Goal: Task Accomplishment & Management: Complete application form

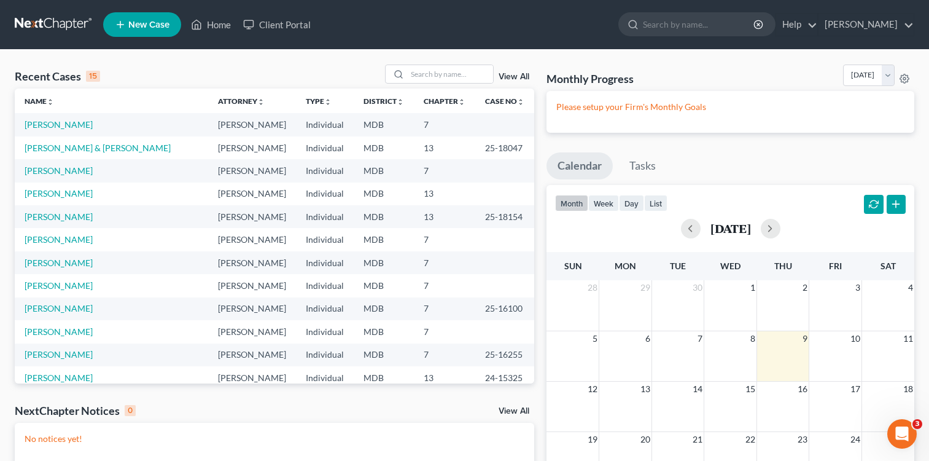
click at [133, 154] on td "[PERSON_NAME] & [PERSON_NAME]" at bounding box center [111, 147] width 193 height 23
click at [120, 152] on link "[PERSON_NAME] & [PERSON_NAME]" at bounding box center [98, 147] width 146 height 10
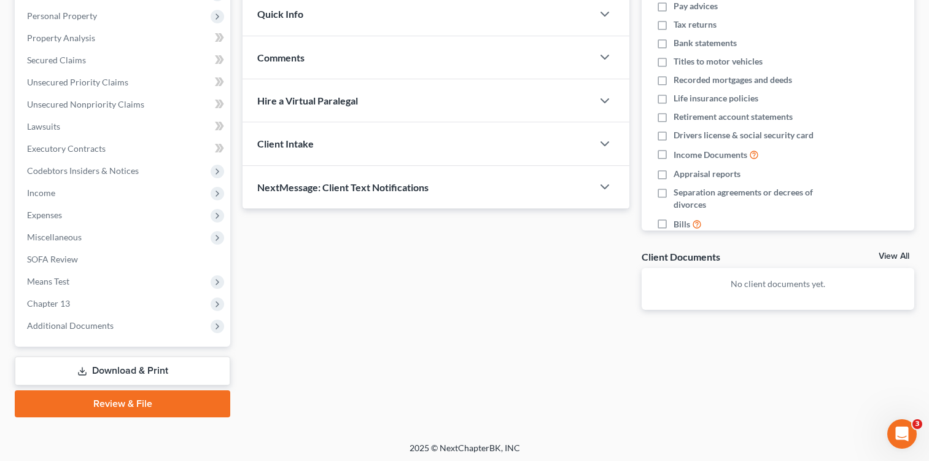
scroll to position [214, 0]
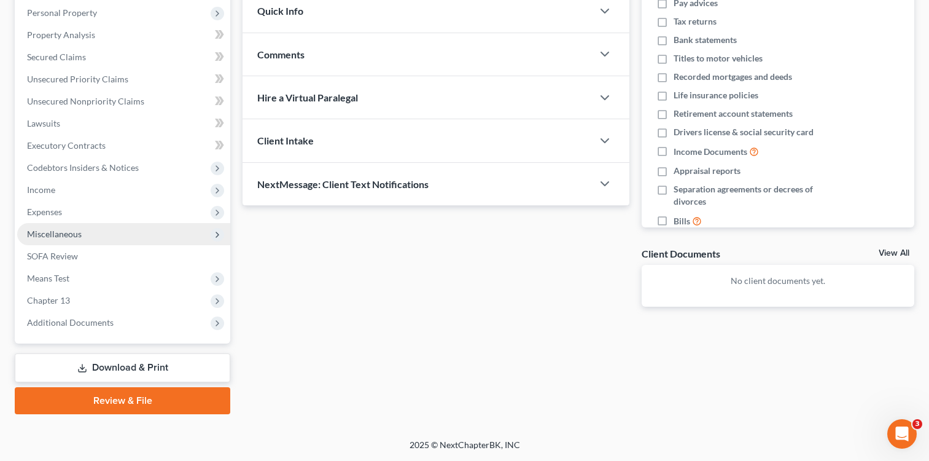
click at [54, 236] on span "Miscellaneous" at bounding box center [54, 233] width 55 height 10
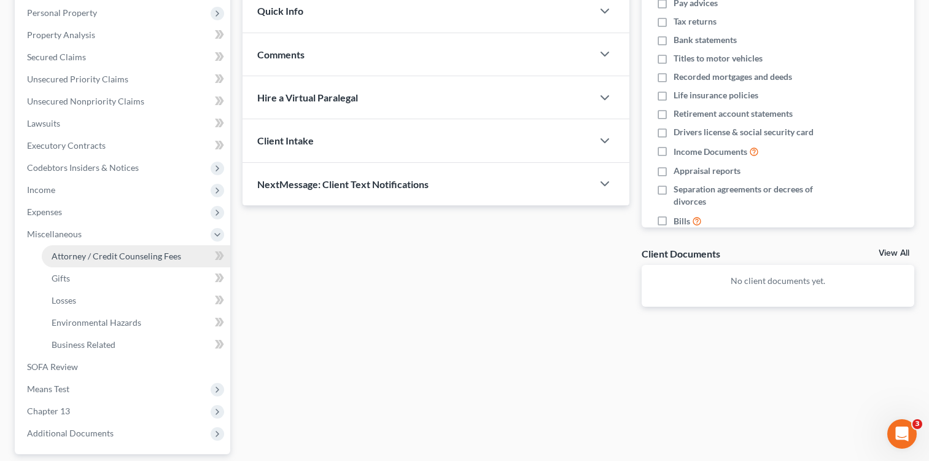
click at [112, 257] on span "Attorney / Credit Counseling Fees" at bounding box center [117, 256] width 130 height 10
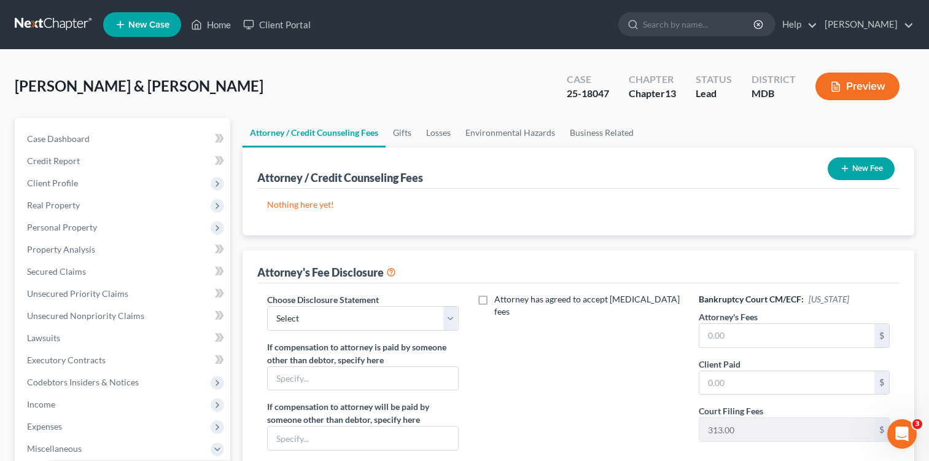
click at [850, 171] on button "New Fee" at bounding box center [861, 168] width 67 height 23
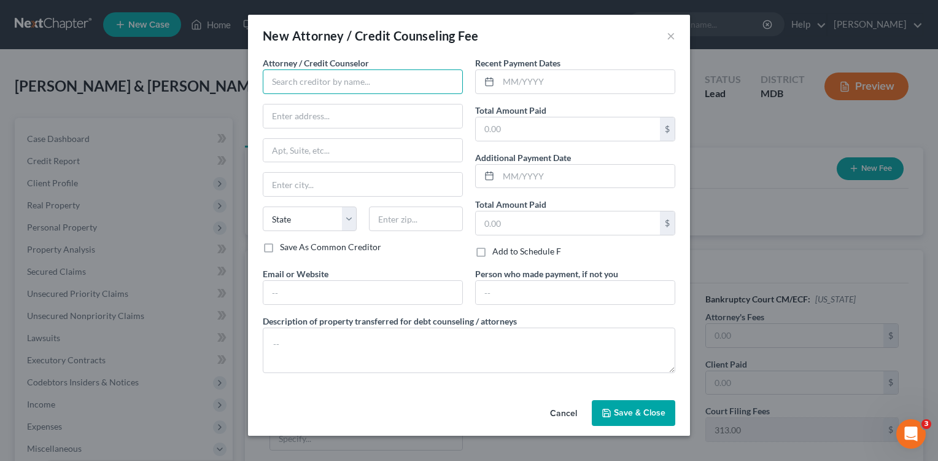
click at [395, 83] on input "text" at bounding box center [363, 81] width 200 height 25
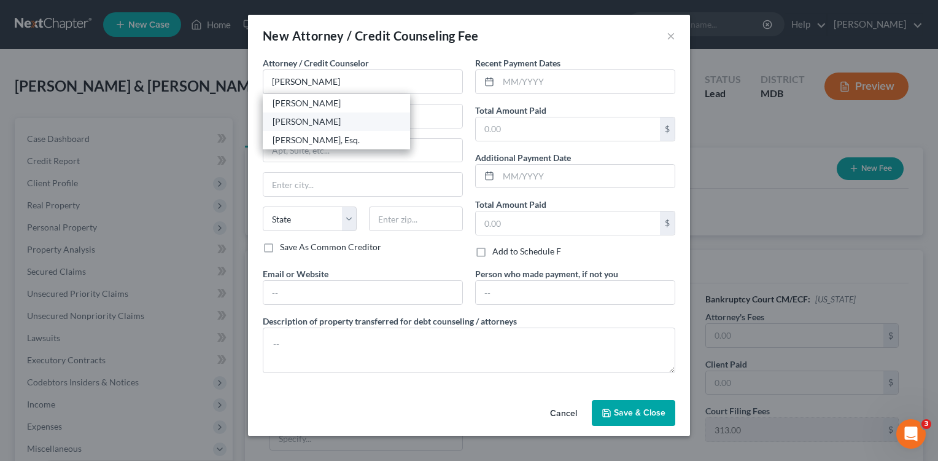
click at [330, 125] on div "[PERSON_NAME]" at bounding box center [337, 121] width 128 height 12
type input "[PERSON_NAME]"
type input "[STREET_ADDRESS]"
type input "Suite 440"
type input "[GEOGRAPHIC_DATA]"
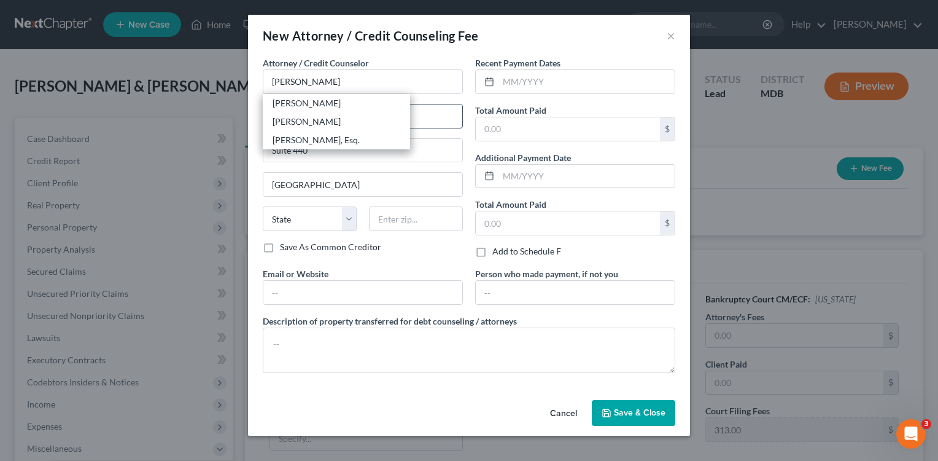
select select "21"
type input "20852"
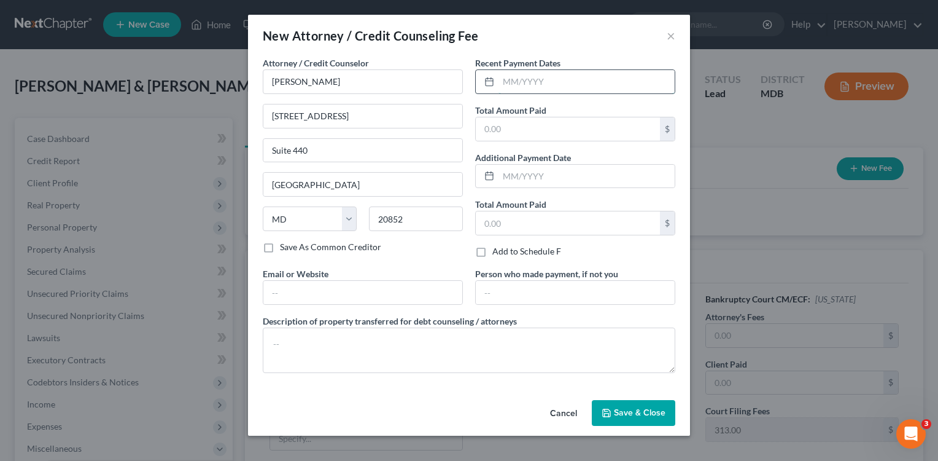
click at [510, 87] on input "text" at bounding box center [587, 81] width 176 height 23
type input "09/2025"
click at [480, 128] on input "text" at bounding box center [568, 128] width 184 height 23
type input "2,650.00"
click at [378, 287] on input "text" at bounding box center [362, 292] width 199 height 23
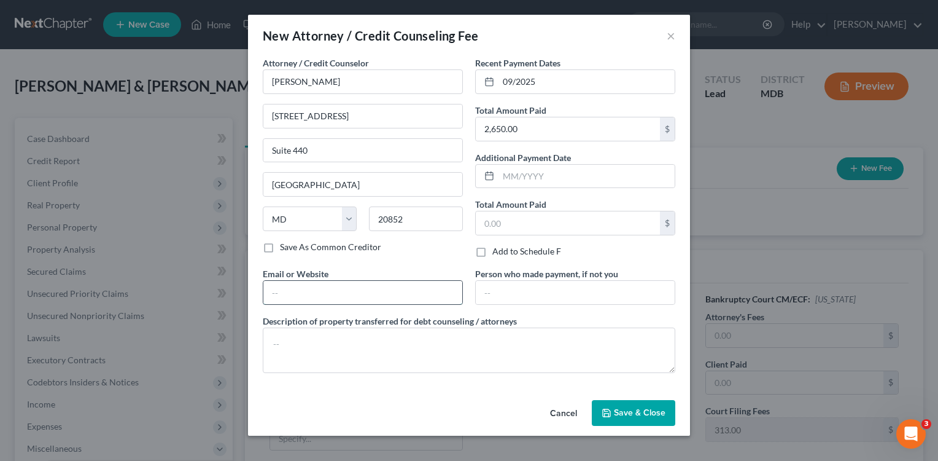
type input "[EMAIL_ADDRESS][DOMAIN_NAME]"
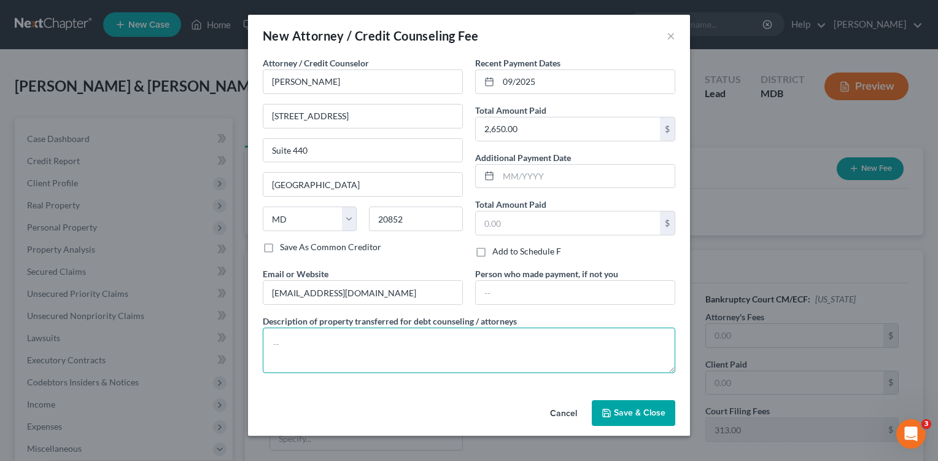
drag, startPoint x: 373, startPoint y: 354, endPoint x: 380, endPoint y: 352, distance: 6.9
click at [373, 353] on textarea at bounding box center [469, 349] width 413 height 45
type textarea "Money."
click at [624, 408] on span "Save & Close" at bounding box center [640, 412] width 52 height 10
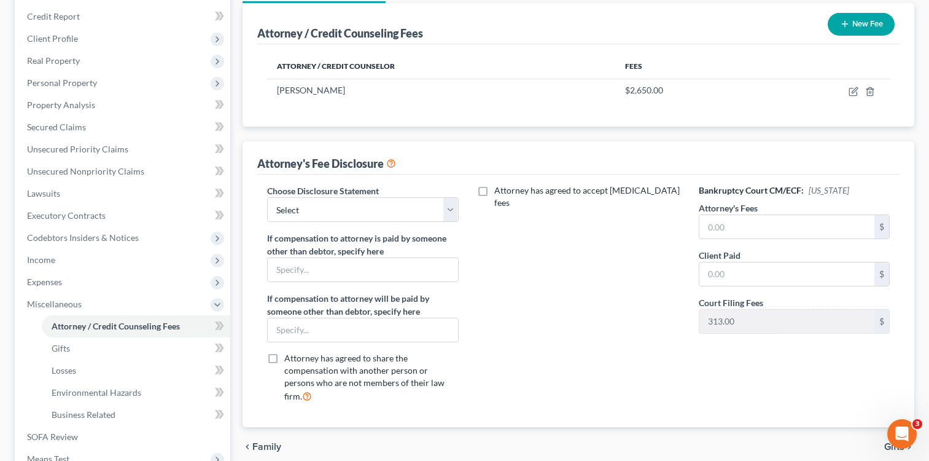
scroll to position [172, 0]
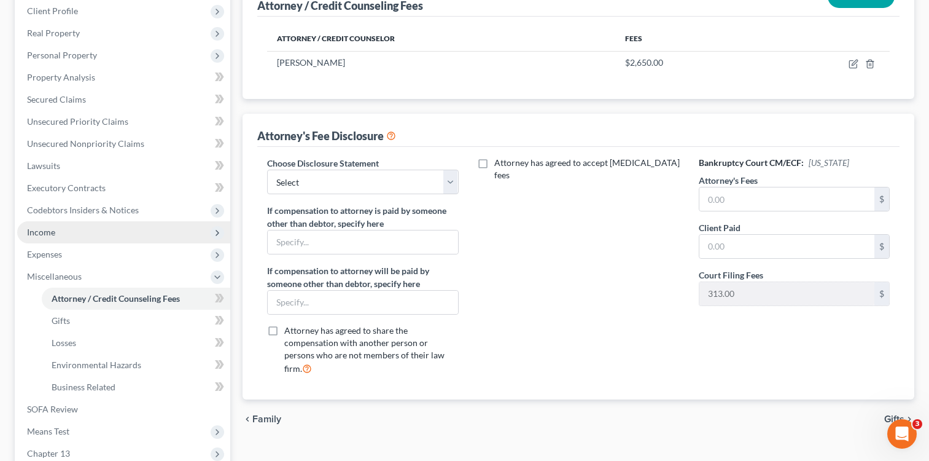
click at [42, 235] on span "Income" at bounding box center [41, 232] width 28 height 10
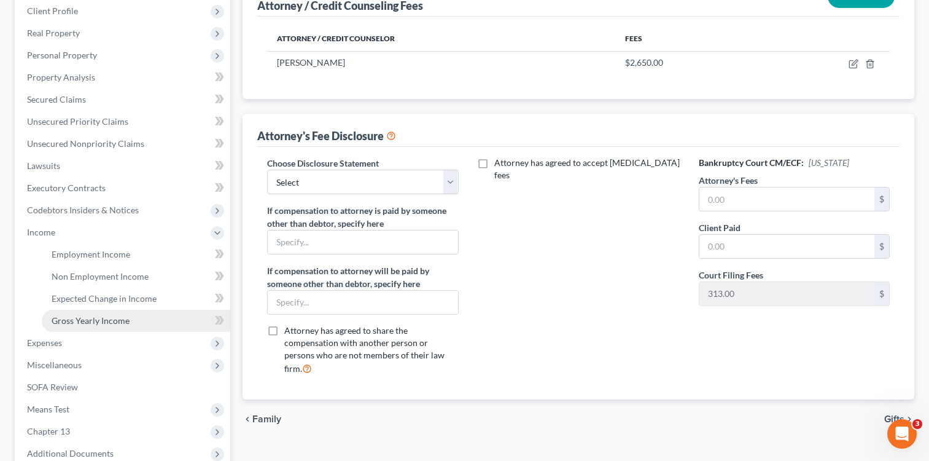
click at [106, 327] on link "Gross Yearly Income" at bounding box center [136, 320] width 189 height 22
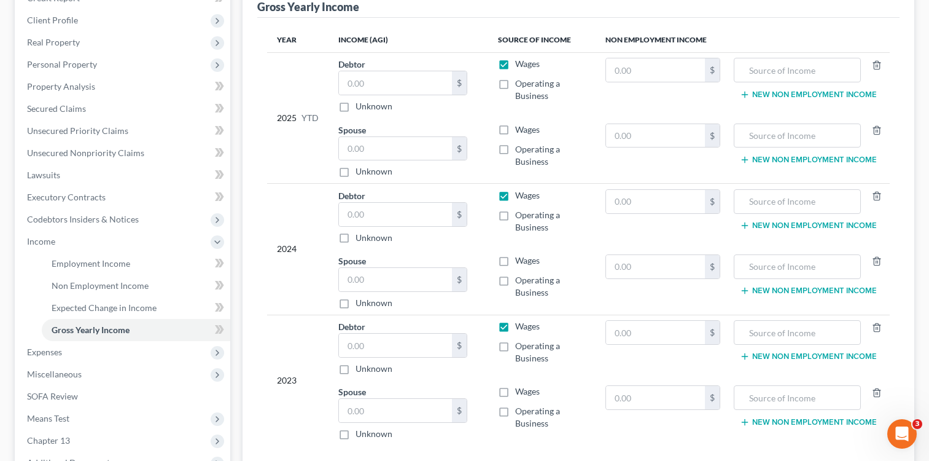
scroll to position [167, 0]
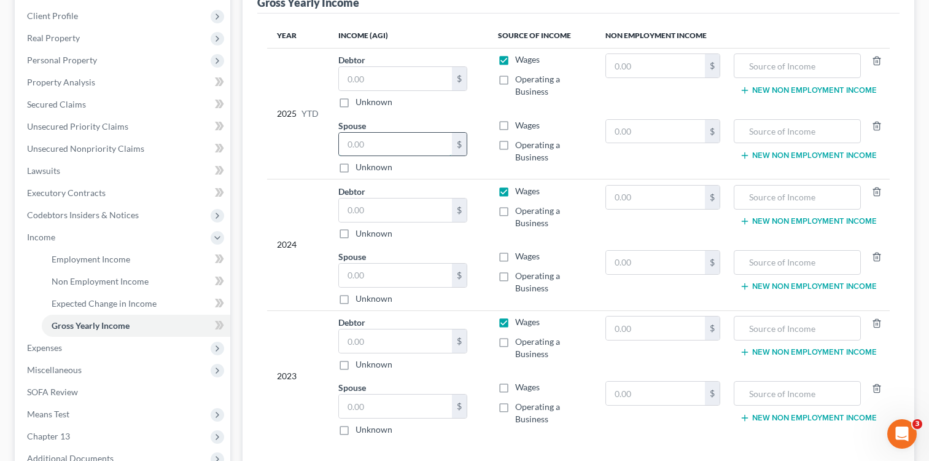
click at [376, 145] on input "text" at bounding box center [395, 144] width 113 height 23
type input "34,852.44"
drag, startPoint x: 220, startPoint y: 168, endPoint x: 289, endPoint y: 177, distance: 68.8
click at [233, 171] on div "Case Dashboard Payments Invoices Payments Payments Credit Report Client Profile" at bounding box center [123, 250] width 228 height 599
click at [260, 165] on div "Year Income (AGI) Source of Income Non Employment Income 2025 YTD Debtor $ Unkn…" at bounding box center [578, 240] width 642 height 452
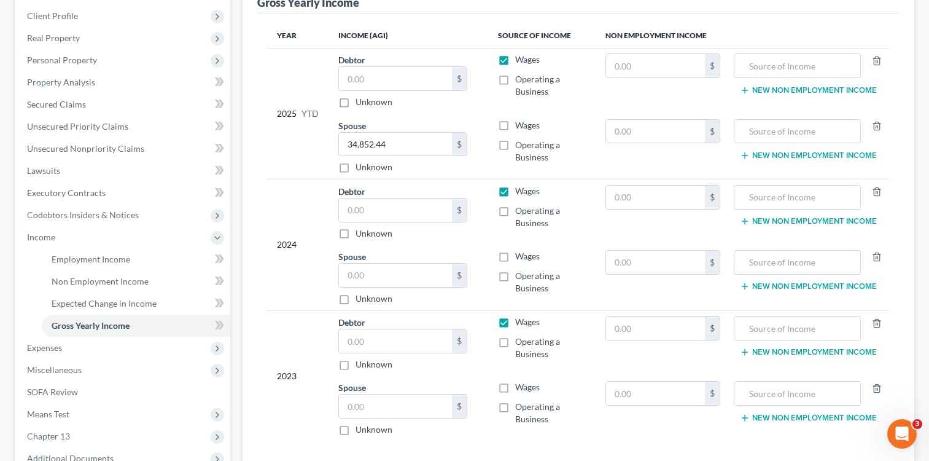
click at [515, 122] on label "Wages" at bounding box center [527, 125] width 25 height 12
click at [520, 122] on input "Wages" at bounding box center [524, 123] width 8 height 8
checkbox input "true"
click at [375, 82] on input "text" at bounding box center [395, 78] width 113 height 23
type input "74,000.00"
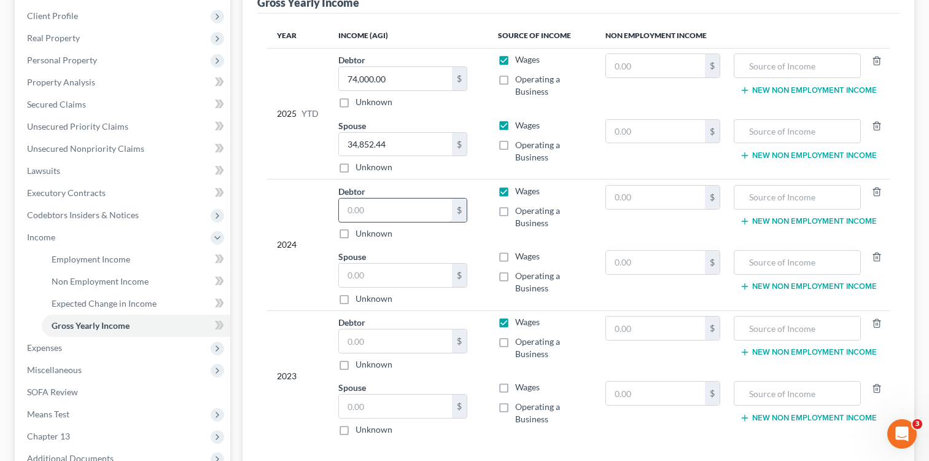
click at [372, 220] on input "text" at bounding box center [395, 209] width 113 height 23
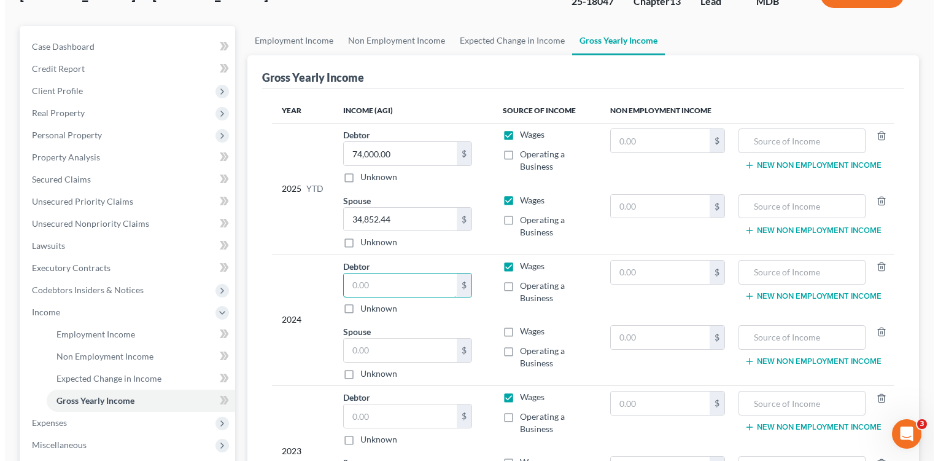
scroll to position [0, 0]
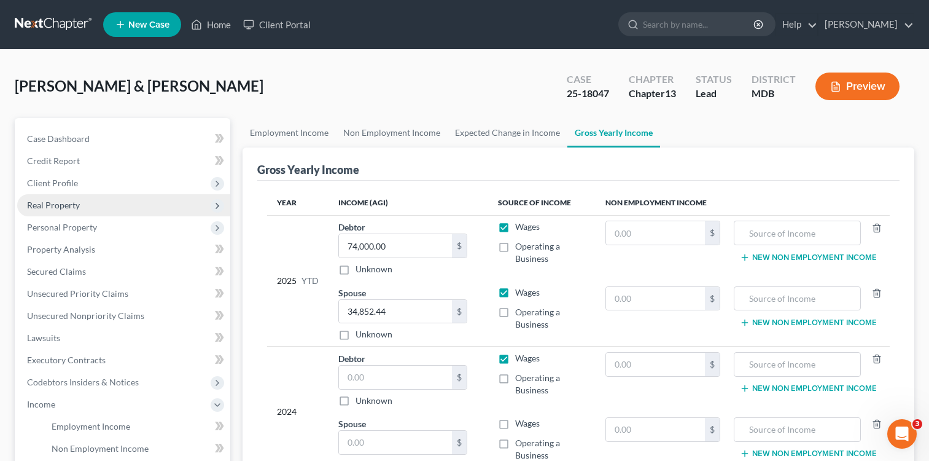
click at [54, 200] on span "Real Property" at bounding box center [53, 205] width 53 height 10
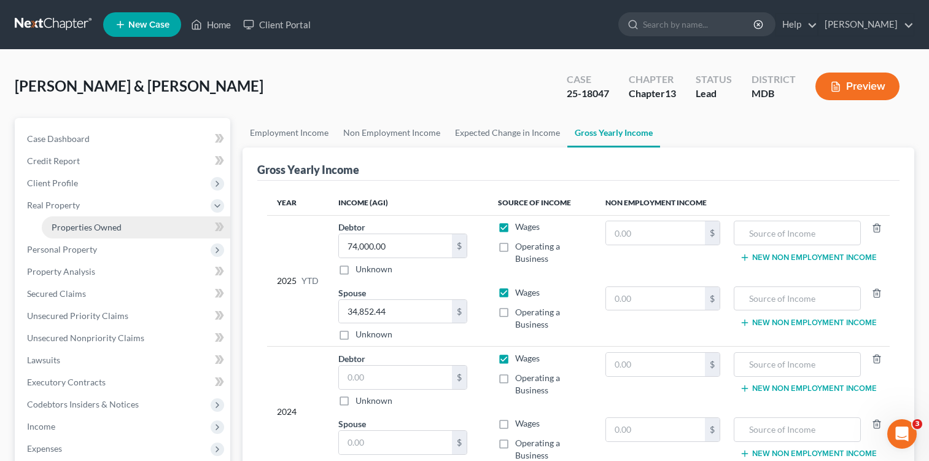
click at [109, 227] on span "Properties Owned" at bounding box center [87, 227] width 70 height 10
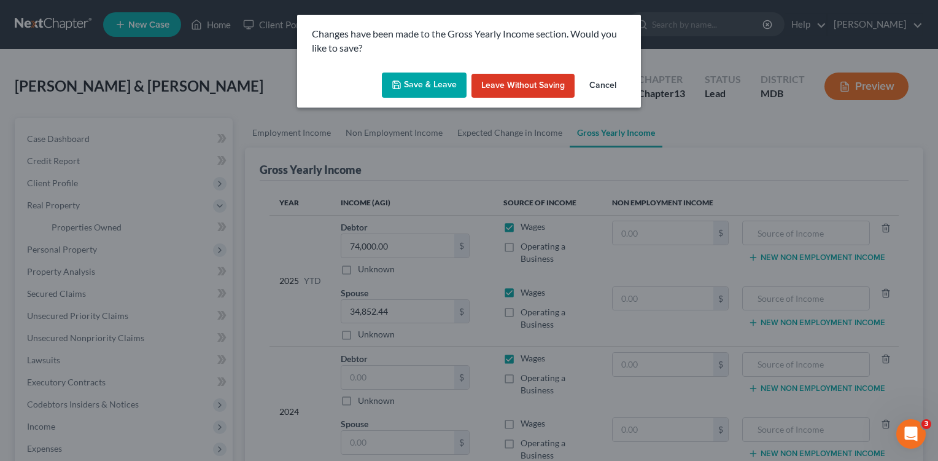
click at [435, 79] on button "Save & Leave" at bounding box center [424, 85] width 85 height 26
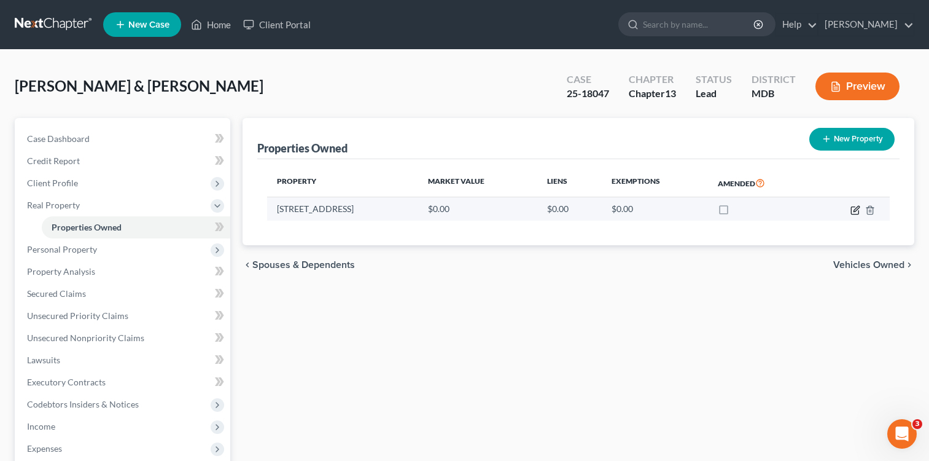
click at [855, 210] on icon "button" at bounding box center [855, 210] width 10 height 10
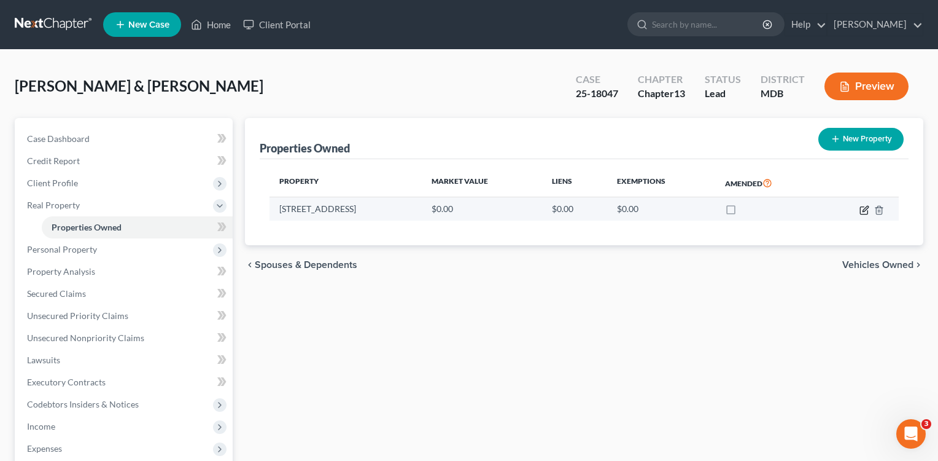
select select "21"
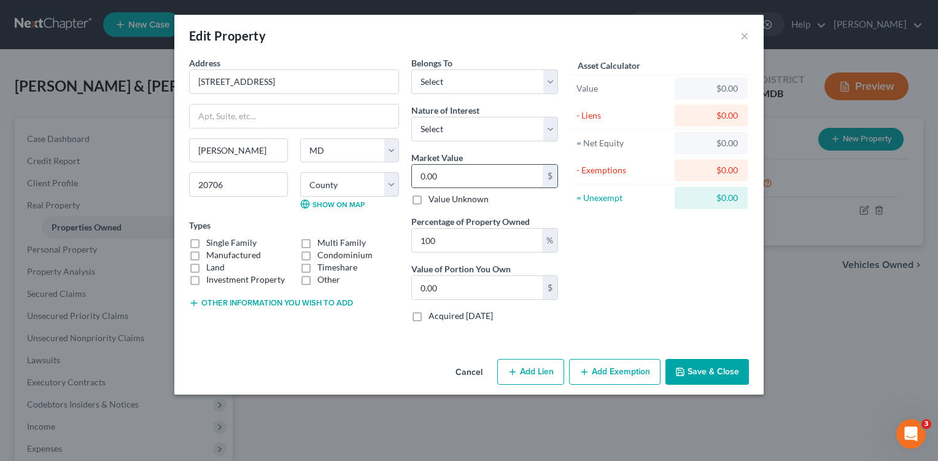
click at [416, 179] on input "0.00" at bounding box center [477, 176] width 131 height 23
type input "0"
type input "9"
type input "9.00"
type input "96"
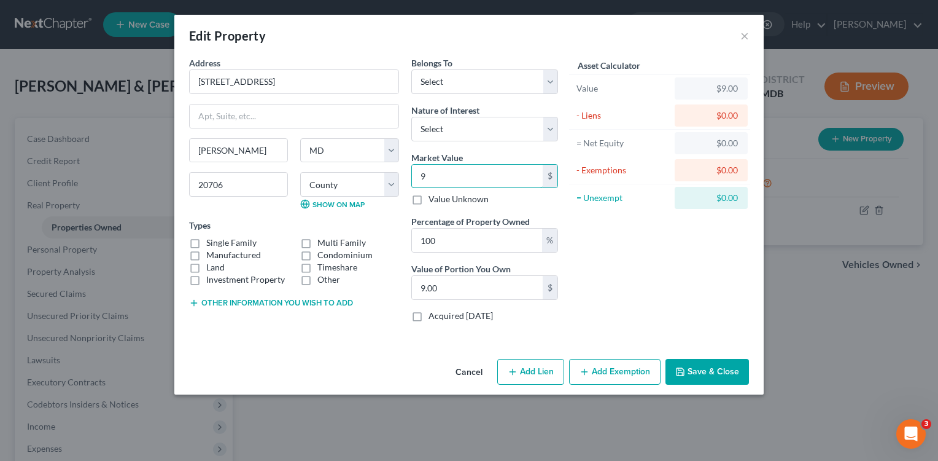
type input "96.00"
type input "963"
type input "963.00"
type input "9630"
type input "9,630.00"
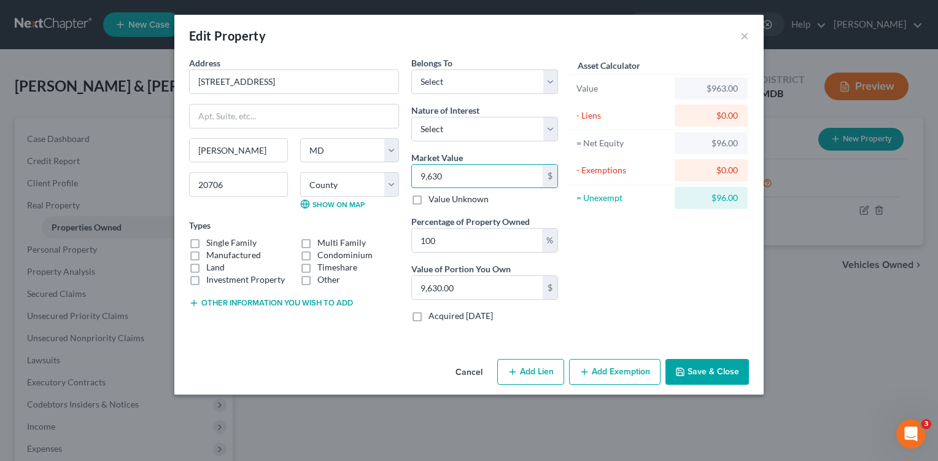
type input "9,6300"
type input "96,300.00"
type input "396,300.00"
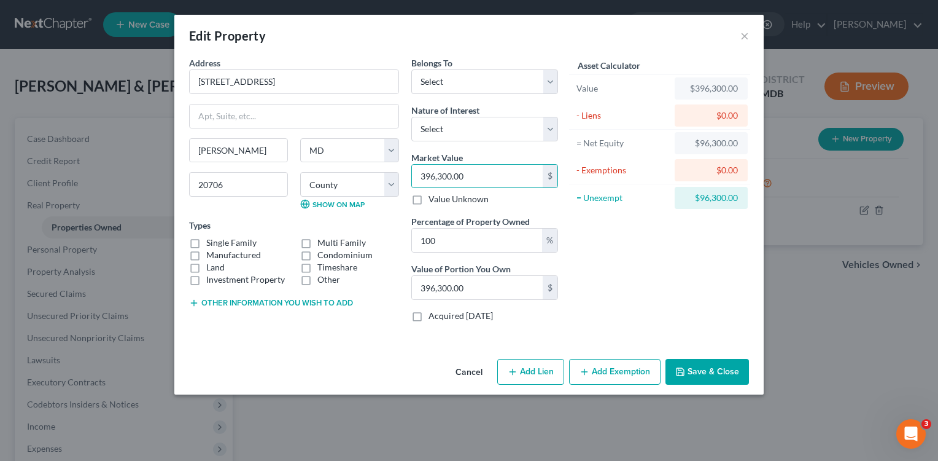
click at [659, 269] on div "Asset Calculator Value $396,300.00 - Liens $0.00 = Net Equity $96,300.00 - Exem…" at bounding box center [659, 193] width 191 height 275
click at [206, 244] on label "Single Family" at bounding box center [231, 242] width 50 height 12
click at [211, 244] on input "Single Family" at bounding box center [215, 240] width 8 height 8
checkbox input "true"
click at [548, 79] on select "Select Debtor 1 Only Debtor 2 Only Debtor 1 And Debtor 2 Only At Least One Of T…" at bounding box center [484, 81] width 147 height 25
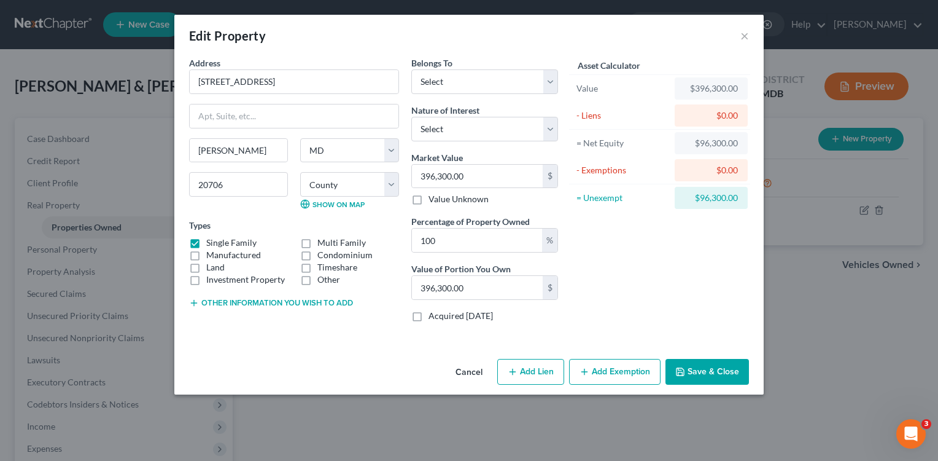
click at [526, 45] on div "Edit Property ×" at bounding box center [468, 36] width 589 height 42
click at [525, 374] on button "Add Lien" at bounding box center [530, 372] width 67 height 26
select select "0"
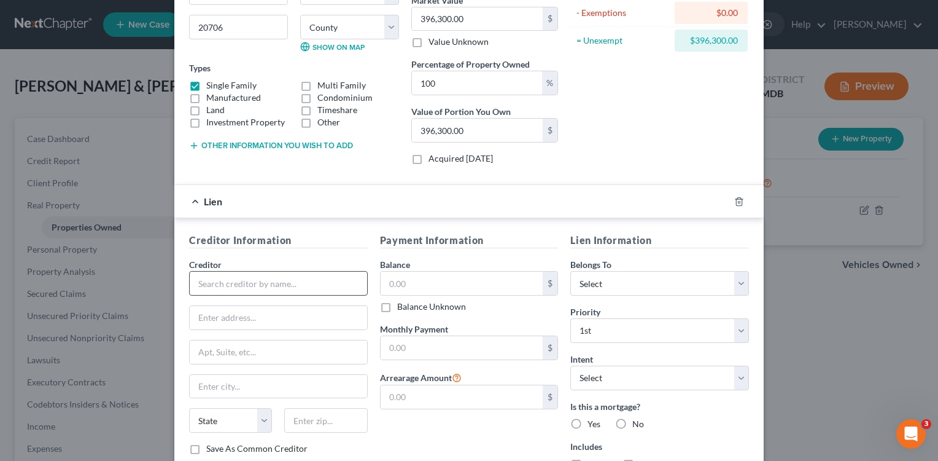
scroll to position [158, 0]
click at [277, 286] on input "text" at bounding box center [278, 282] width 179 height 25
type input "SunWest Mortgage Co."
click at [433, 290] on input "text" at bounding box center [462, 282] width 163 height 23
type input "273,946.00"
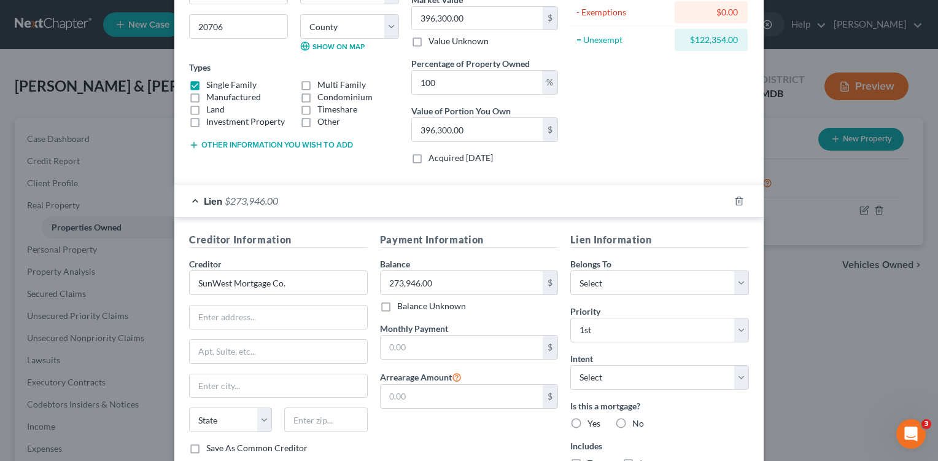
click at [344, 236] on h5 "Creditor Information" at bounding box center [278, 239] width 179 height 15
click at [588, 422] on label "Yes" at bounding box center [594, 423] width 13 height 12
click at [593, 422] on input "Yes" at bounding box center [597, 421] width 8 height 8
radio input "true"
click at [331, 321] on input "text" at bounding box center [278, 316] width 177 height 23
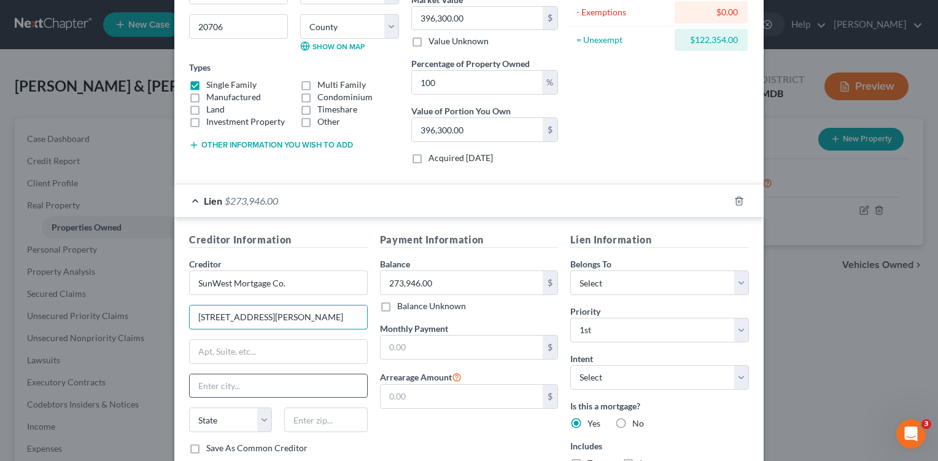
type input "[STREET_ADDRESS][PERSON_NAME]"
click at [268, 386] on input "text" at bounding box center [278, 385] width 177 height 23
type input "Cerritos"
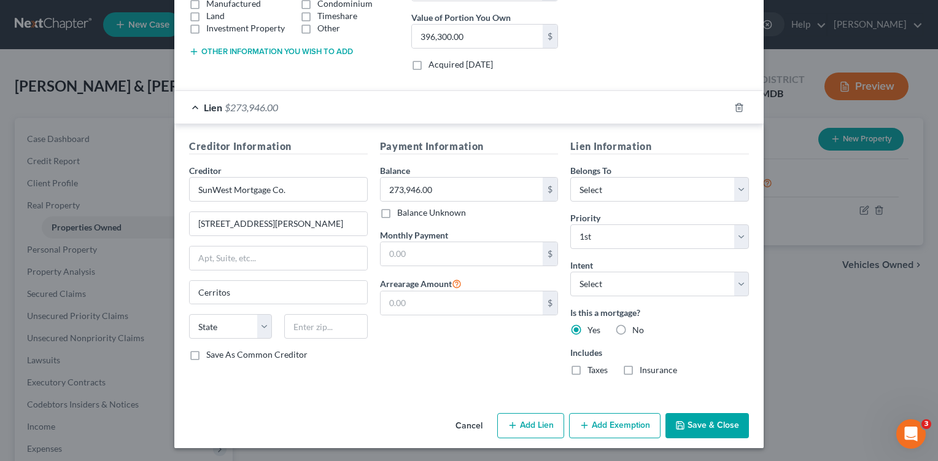
scroll to position [253, 0]
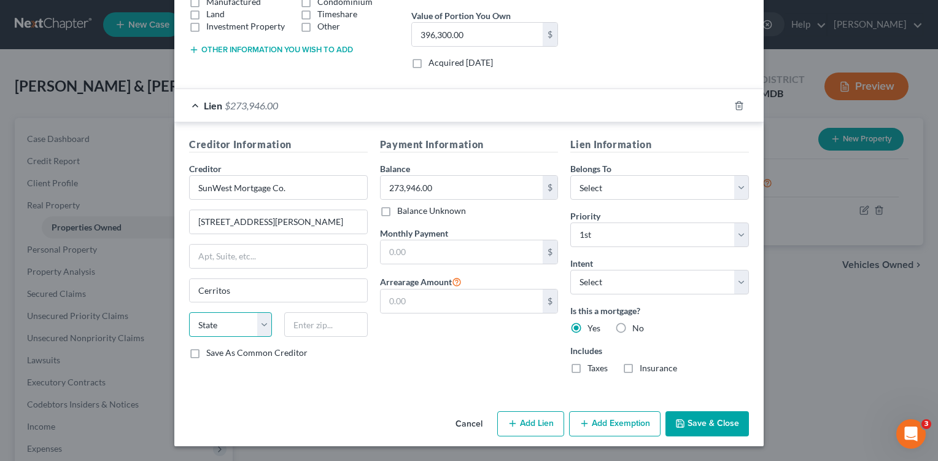
click at [258, 324] on select "State [US_STATE] AK AR AZ CA CO CT DE DC [GEOGRAPHIC_DATA] [GEOGRAPHIC_DATA] GU…" at bounding box center [230, 324] width 83 height 25
select select "4"
click at [189, 312] on select "State [US_STATE] AK AR AZ CA CO CT DE DC [GEOGRAPHIC_DATA] [GEOGRAPHIC_DATA] GU…" at bounding box center [230, 324] width 83 height 25
drag, startPoint x: 348, startPoint y: 335, endPoint x: 348, endPoint y: 343, distance: 7.4
click at [348, 343] on div "State [US_STATE] AK AR AZ CA CO CT DE DC [GEOGRAPHIC_DATA] [GEOGRAPHIC_DATA] GU…" at bounding box center [278, 329] width 191 height 34
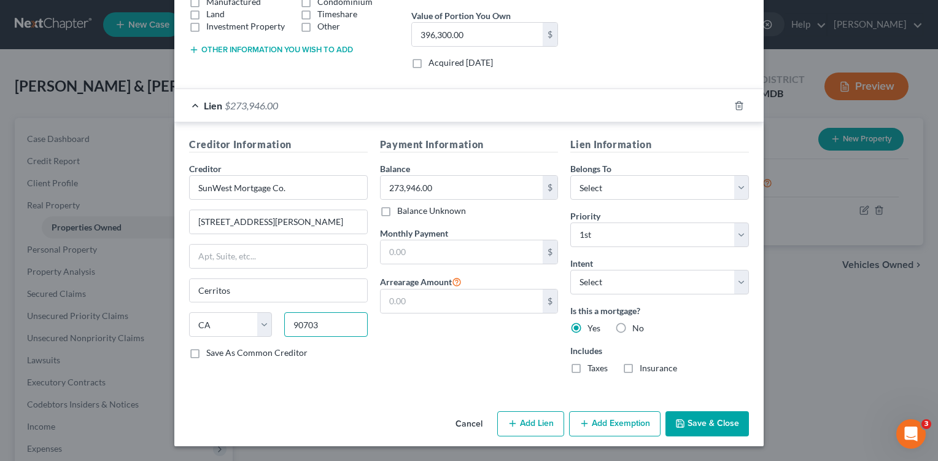
type input "90703"
click at [588, 370] on label "Taxes" at bounding box center [598, 368] width 20 height 12
click at [593, 370] on input "Taxes" at bounding box center [597, 366] width 8 height 8
click at [588, 364] on label "Taxes" at bounding box center [598, 368] width 20 height 12
click at [593, 364] on input "Taxes" at bounding box center [597, 366] width 8 height 8
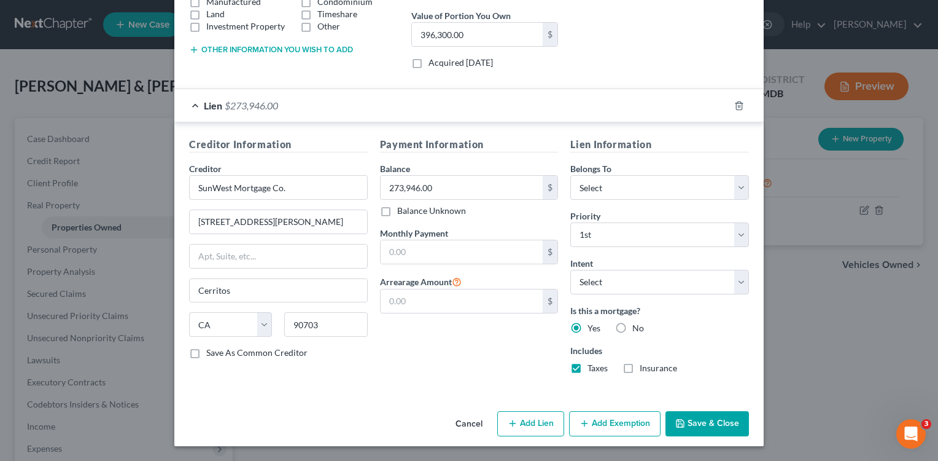
checkbox input "false"
click at [399, 312] on input "text" at bounding box center [462, 300] width 163 height 23
type input "48,267.18"
click at [449, 364] on div "Payment Information Balance 273,946.00 $ Balance Unknown Balance Undetermined 2…" at bounding box center [469, 260] width 191 height 246
click at [733, 276] on select "Select Surrender Redeem Reaffirm Avoid Other" at bounding box center [659, 282] width 179 height 25
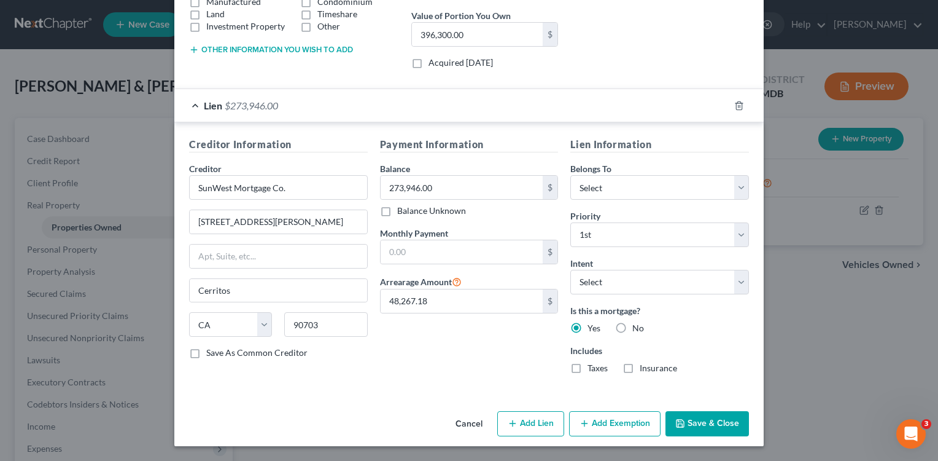
click at [471, 372] on div "Payment Information Balance 273,946.00 $ Balance Unknown Balance Undetermined 2…" at bounding box center [469, 260] width 191 height 246
click at [716, 424] on button "Save & Close" at bounding box center [708, 424] width 84 height 26
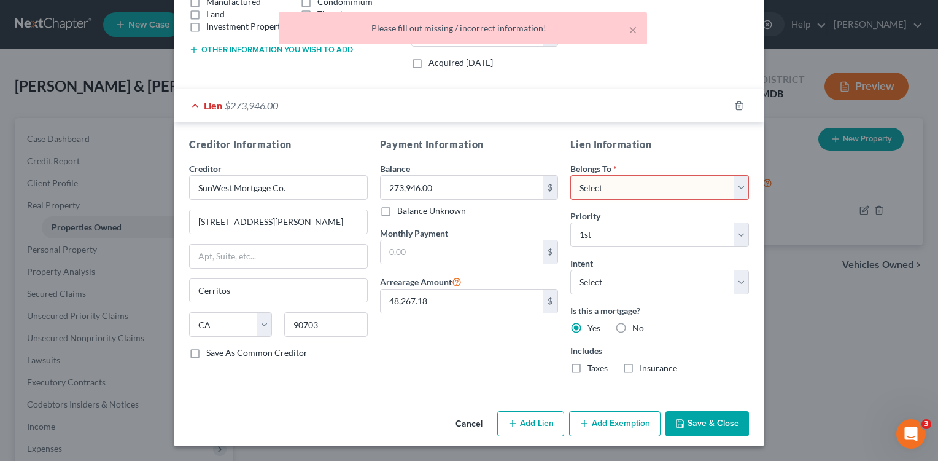
click at [680, 44] on div "× Please fill out missing / incorrect information!" at bounding box center [463, 31] width 938 height 38
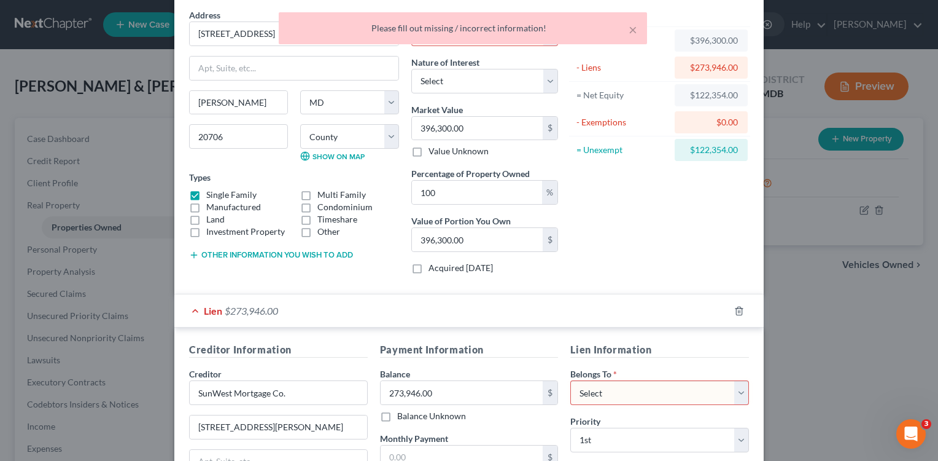
scroll to position [0, 0]
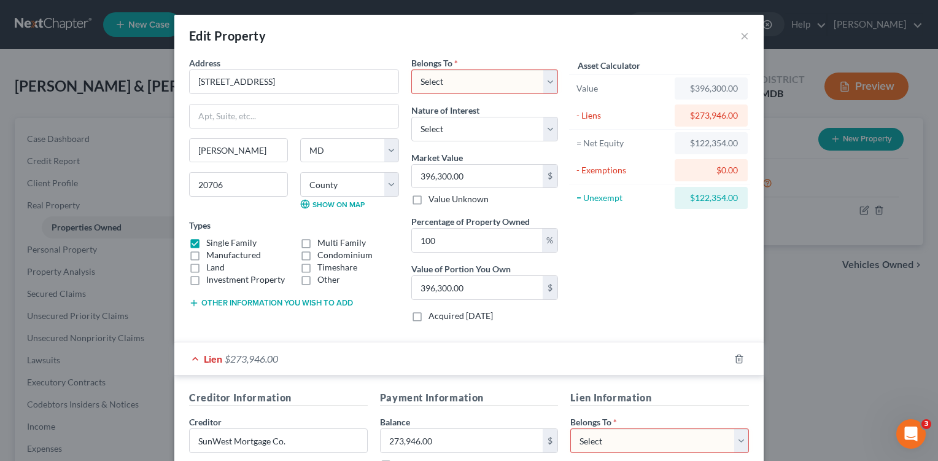
click at [539, 78] on select "Select Debtor 1 Only Debtor 2 Only Debtor 1 And Debtor 2 Only At Least One Of T…" at bounding box center [484, 81] width 147 height 25
select select "2"
click at [411, 69] on select "Select Debtor 1 Only Debtor 2 Only Debtor 1 And Debtor 2 Only At Least One Of T…" at bounding box center [484, 81] width 147 height 25
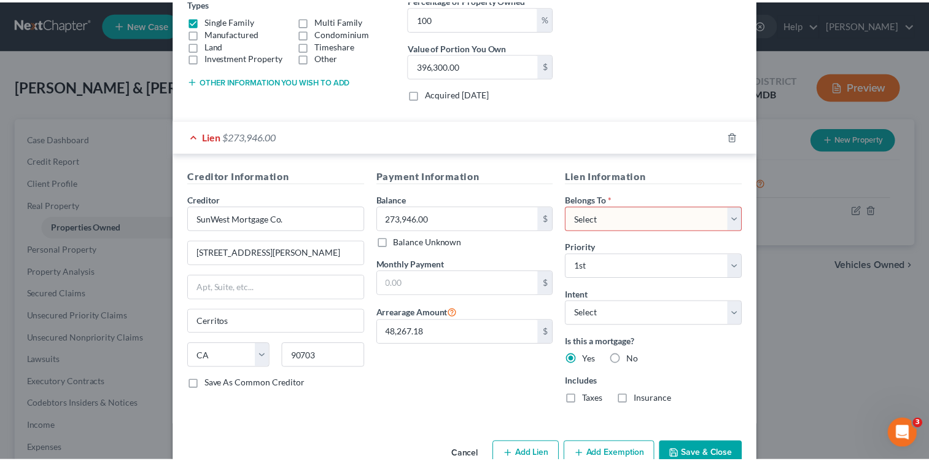
scroll to position [253, 0]
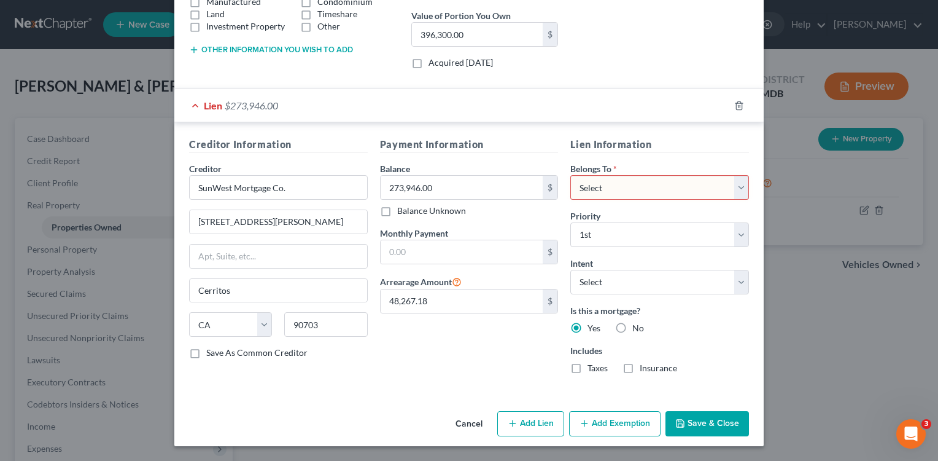
click at [734, 190] on select "Select Debtor 1 Only Debtor 2 Only Debtor 1 And Debtor 2 Only At Least One Of T…" at bounding box center [659, 187] width 179 height 25
select select "2"
click at [570, 175] on select "Select Debtor 1 Only Debtor 2 Only Debtor 1 And Debtor 2 Only At Least One Of T…" at bounding box center [659, 187] width 179 height 25
click at [688, 419] on button "Save & Close" at bounding box center [708, 424] width 84 height 26
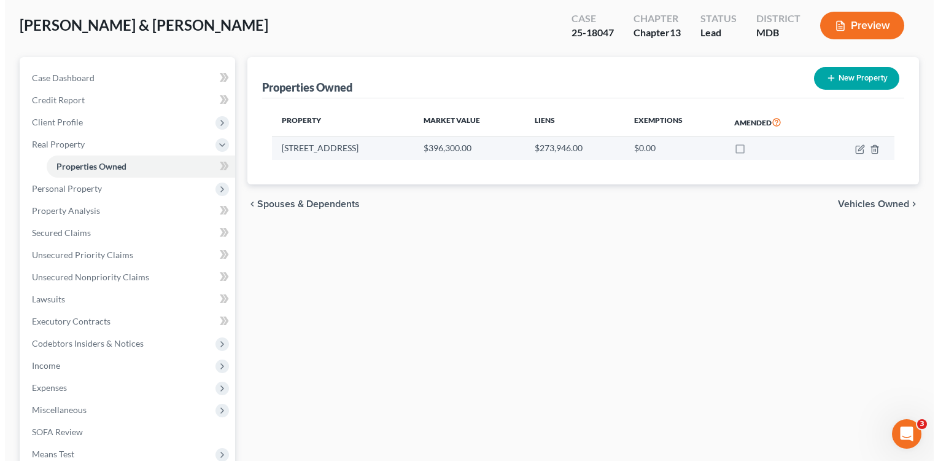
scroll to position [61, 0]
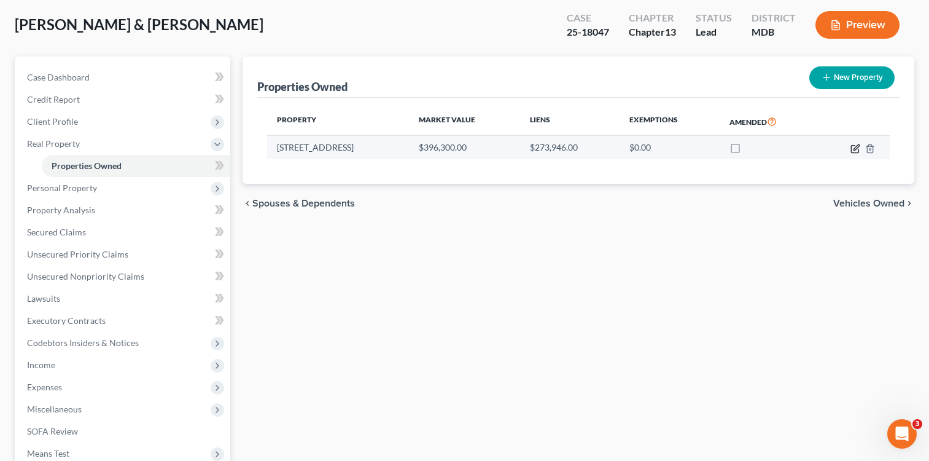
click at [856, 148] on icon "button" at bounding box center [855, 149] width 10 height 10
select select "21"
select select "16"
select select "2"
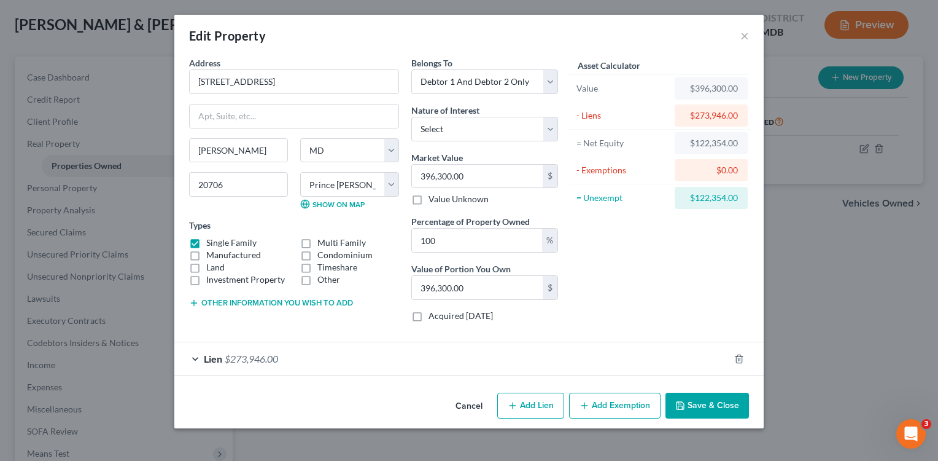
click at [605, 410] on button "Add Exemption" at bounding box center [614, 405] width 91 height 26
select select "2"
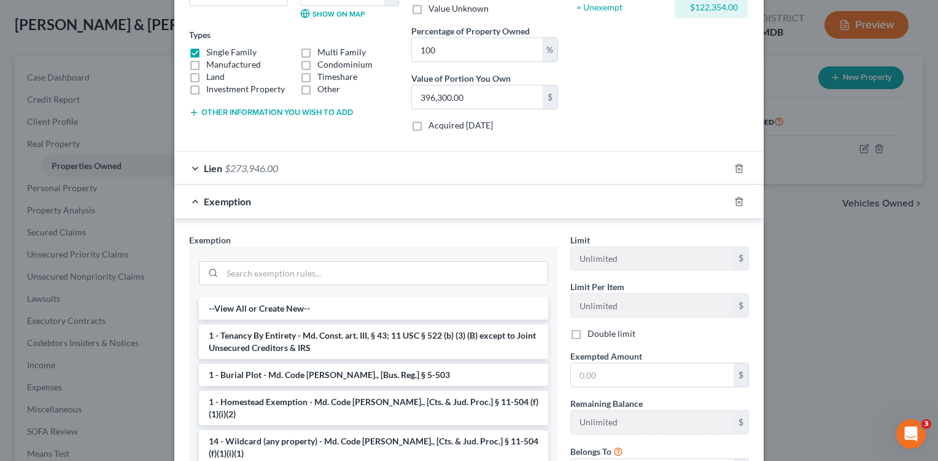
scroll to position [311, 0]
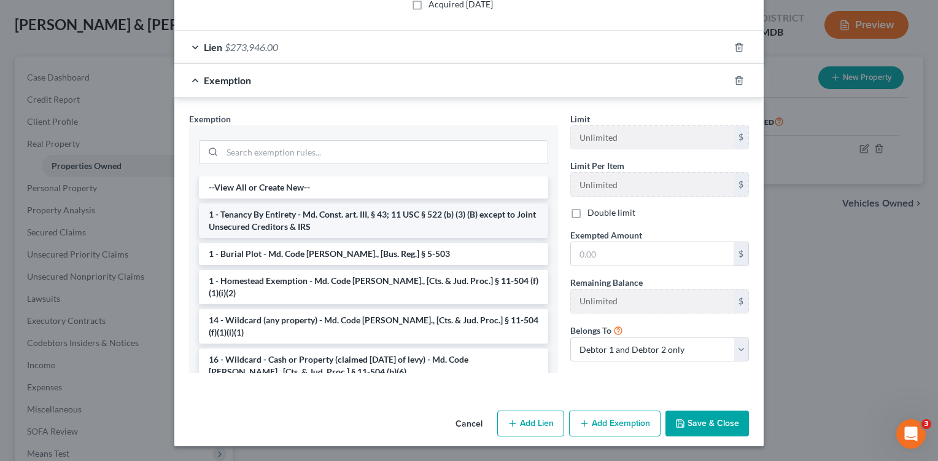
click at [317, 210] on li "1 - Tenancy By Entirety - Md. Const. art. III, § 43; 11 USC § 522 (b) (3) (B) e…" at bounding box center [373, 220] width 349 height 34
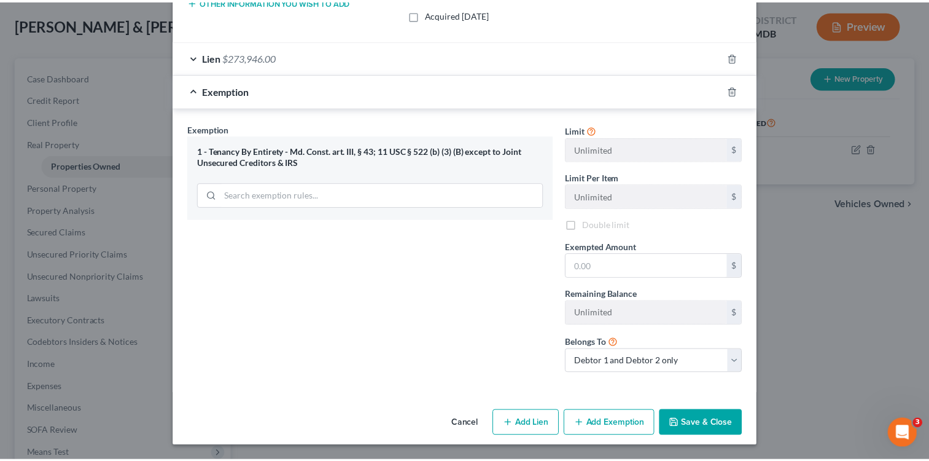
scroll to position [302, 0]
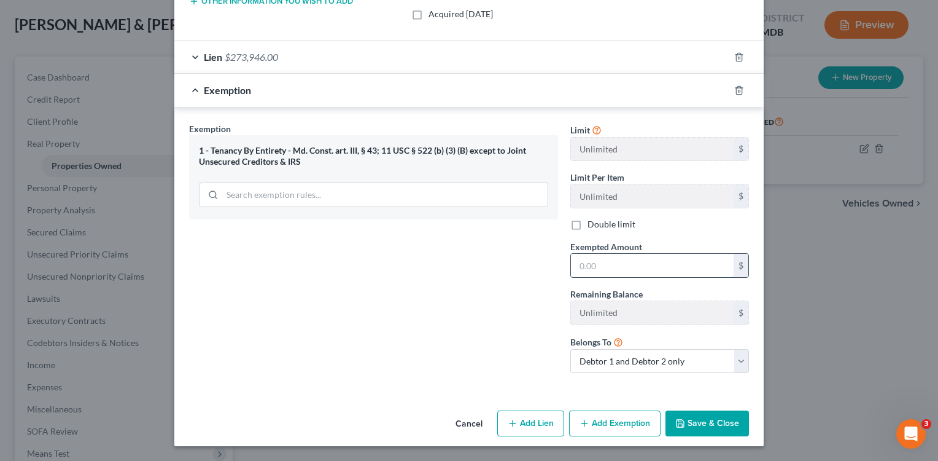
click at [585, 267] on input "text" at bounding box center [652, 265] width 163 height 23
type input "122,354.00"
click at [712, 419] on button "Save & Close" at bounding box center [708, 423] width 84 height 26
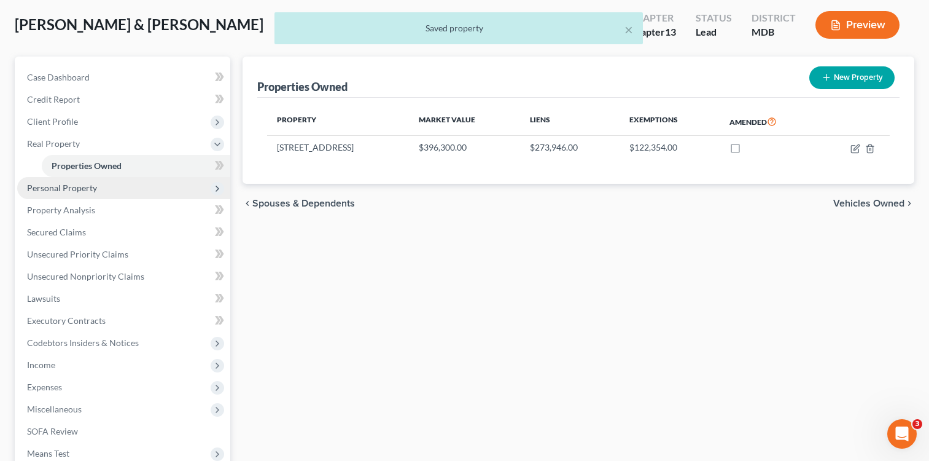
click at [65, 191] on span "Personal Property" at bounding box center [62, 187] width 70 height 10
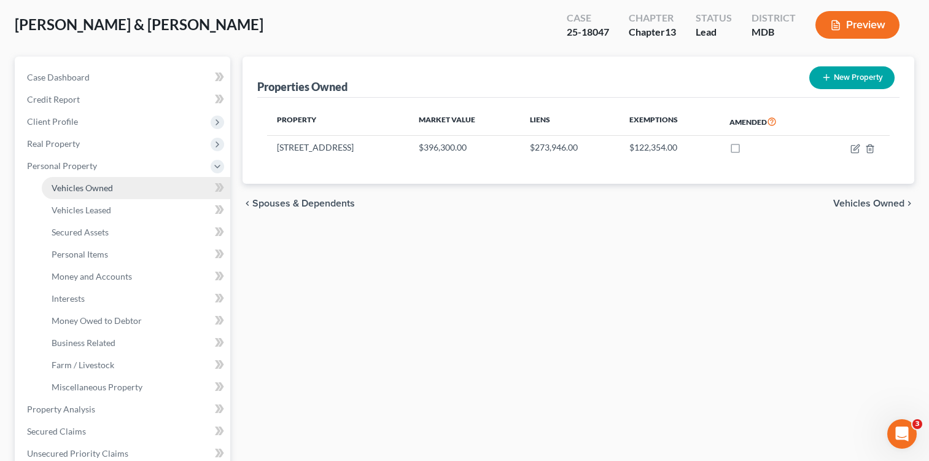
click at [104, 188] on span "Vehicles Owned" at bounding box center [82, 187] width 61 height 10
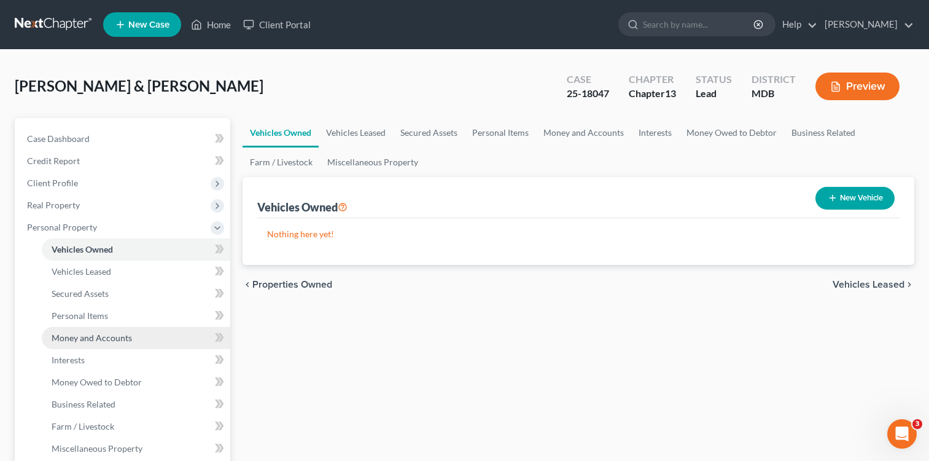
click at [86, 333] on span "Money and Accounts" at bounding box center [92, 337] width 80 height 10
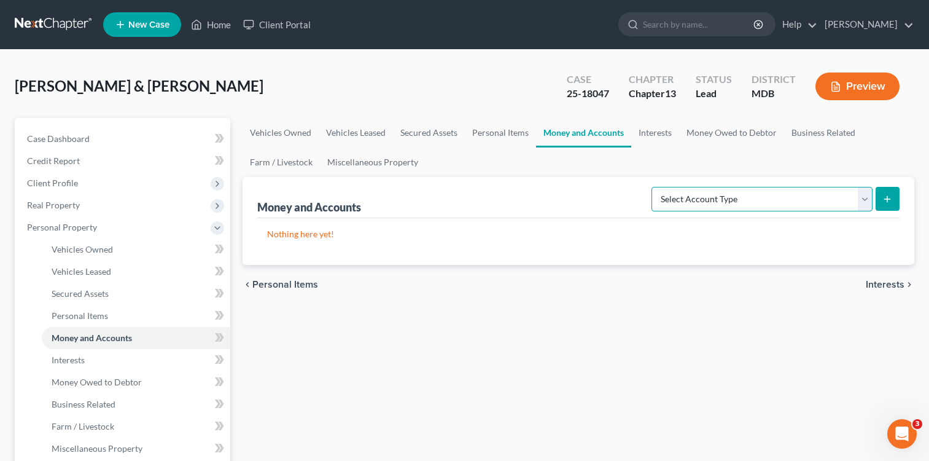
click at [866, 198] on select "Select Account Type Brokerage Cash on Hand Certificates of Deposit Checking Acc…" at bounding box center [762, 199] width 221 height 25
select select "checking"
click at [654, 187] on select "Select Account Type Brokerage Cash on Hand Certificates of Deposit Checking Acc…" at bounding box center [762, 199] width 221 height 25
click at [883, 196] on icon "submit" at bounding box center [887, 199] width 10 height 10
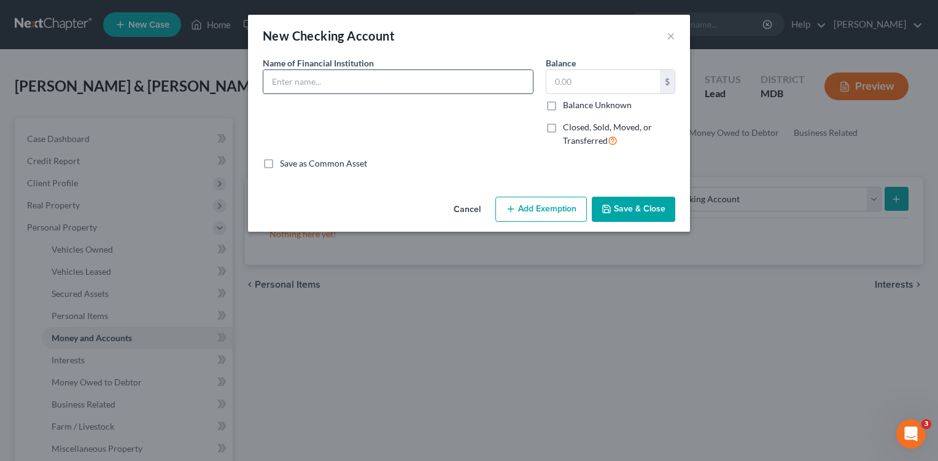
click at [377, 79] on input "text" at bounding box center [398, 81] width 270 height 23
type input "Bank of America"
click at [559, 76] on input "text" at bounding box center [604, 81] width 114 height 23
click at [593, 89] on input "text" at bounding box center [604, 81] width 114 height 23
type input "307.61"
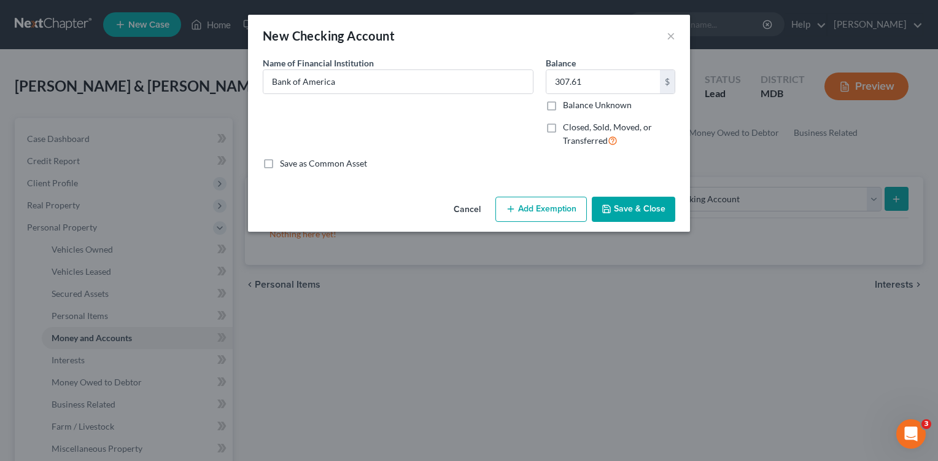
click at [554, 218] on button "Add Exemption" at bounding box center [541, 209] width 91 height 26
select select "2"
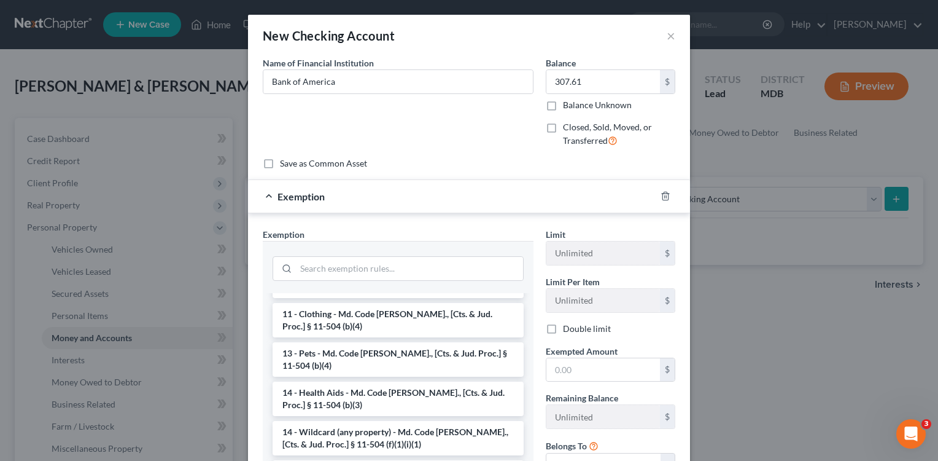
scroll to position [156, 0]
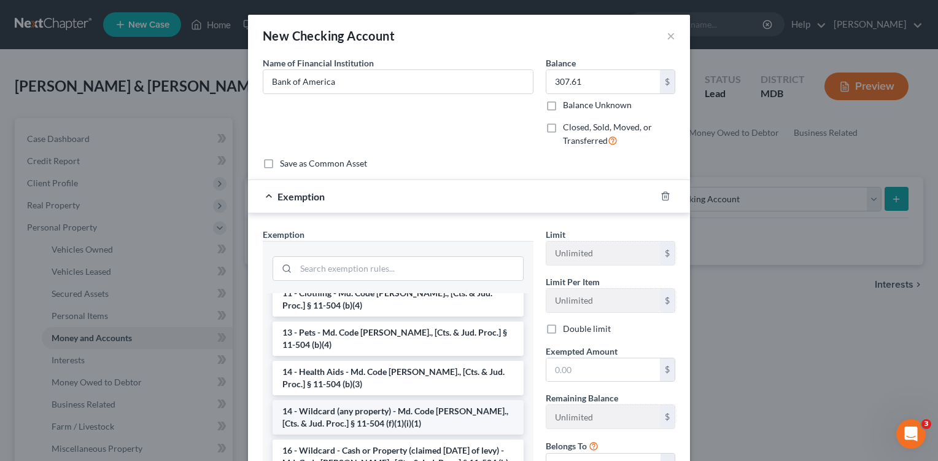
click at [410, 403] on li "14 - Wildcard (any property) - Md. Code [PERSON_NAME]., [Cts. & Jud. Proc.] § 1…" at bounding box center [398, 417] width 251 height 34
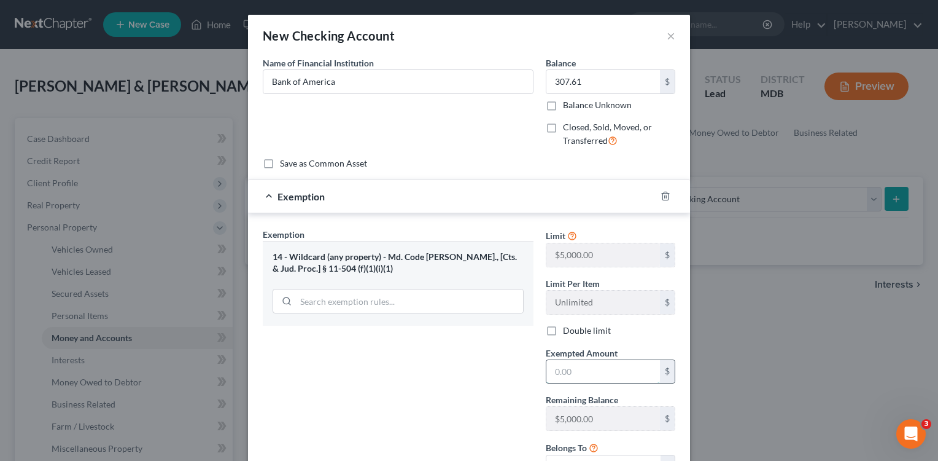
click at [575, 372] on input "text" at bounding box center [604, 371] width 114 height 23
type input "307.61"
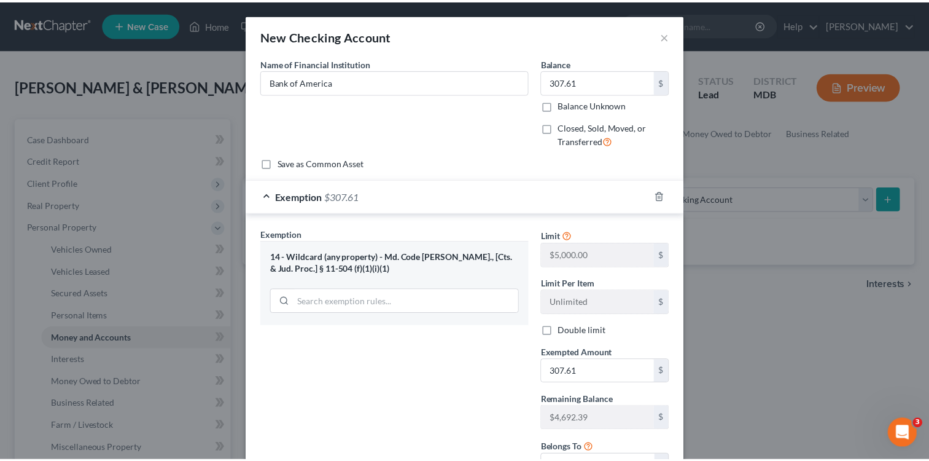
scroll to position [106, 0]
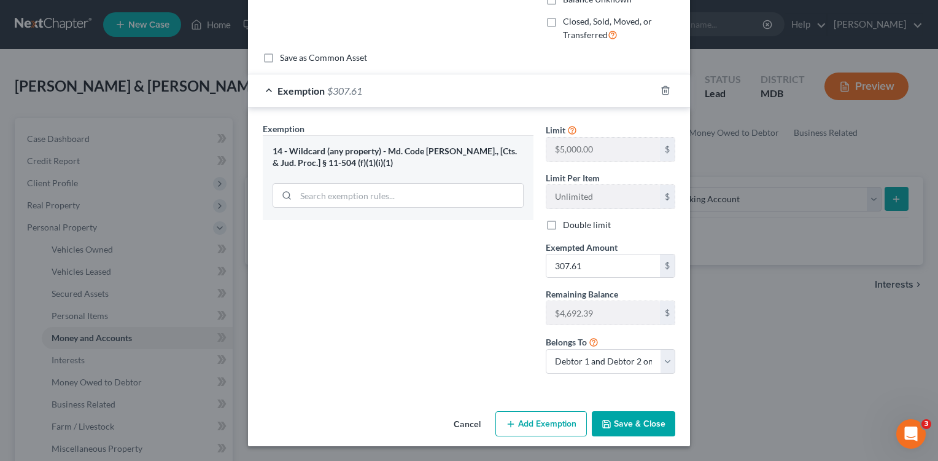
click at [639, 416] on button "Save & Close" at bounding box center [634, 424] width 84 height 26
